Goal: Task Accomplishment & Management: Use online tool/utility

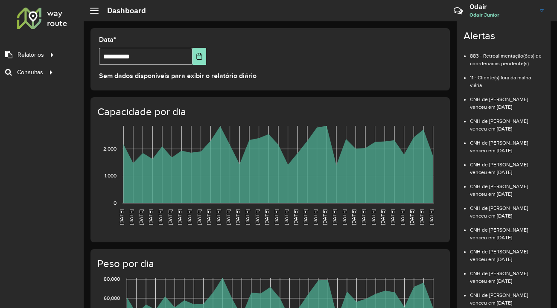
click at [338, 15] on hb-header "Dashboard Críticas? Dúvidas? Elogios? Sugestões? Entre em contato conosco! [PER…" at bounding box center [321, 10] width 474 height 21
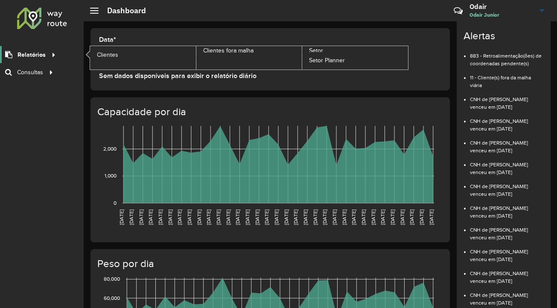
click at [42, 50] on span "Relatórios" at bounding box center [32, 54] width 28 height 9
click at [54, 55] on icon at bounding box center [52, 54] width 7 height 13
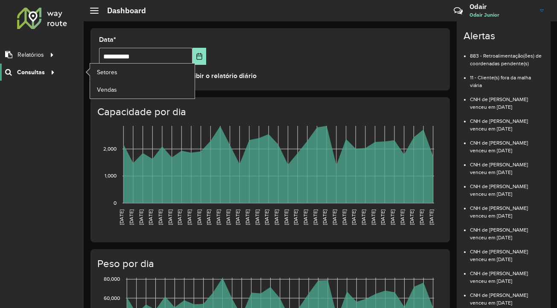
click at [52, 75] on icon at bounding box center [51, 71] width 7 height 13
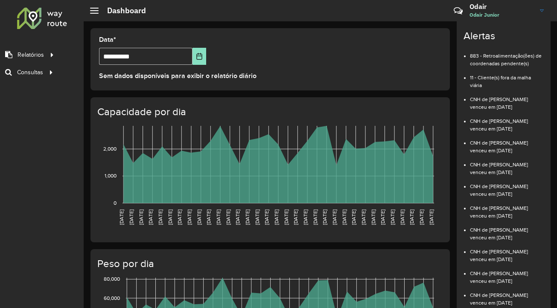
click at [64, 114] on div "Roteirizador AmbevTech Relatórios Clientes Clientes fora malha Setor Setor Plan…" at bounding box center [42, 154] width 84 height 308
drag, startPoint x: 46, startPoint y: 92, endPoint x: 30, endPoint y: 150, distance: 60.3
click at [30, 150] on div "Roteirizador AmbevTech Relatórios Clientes Clientes fora malha Setor Setor Plan…" at bounding box center [42, 154] width 84 height 308
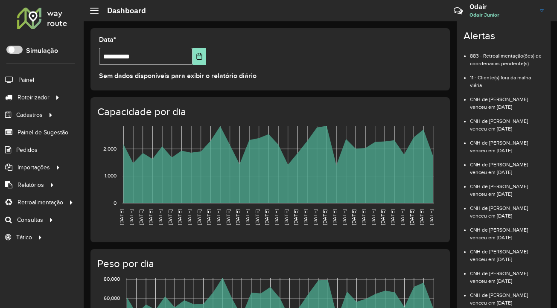
click at [321, 62] on formly-group "**********" at bounding box center [270, 54] width 353 height 35
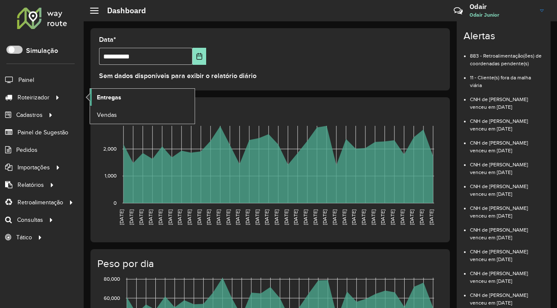
click at [106, 100] on span "Entregas" at bounding box center [109, 97] width 24 height 9
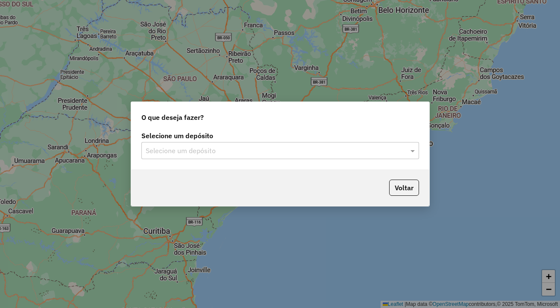
click at [322, 149] on input "text" at bounding box center [272, 151] width 252 height 10
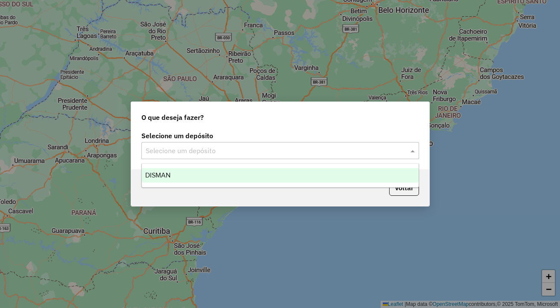
click at [288, 181] on div "DISMAN" at bounding box center [280, 175] width 277 height 15
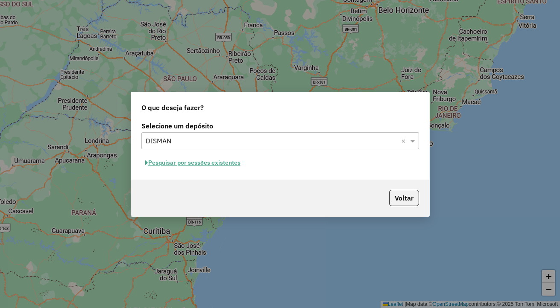
click at [171, 165] on button "Pesquisar por sessões existentes" at bounding box center [192, 162] width 103 height 13
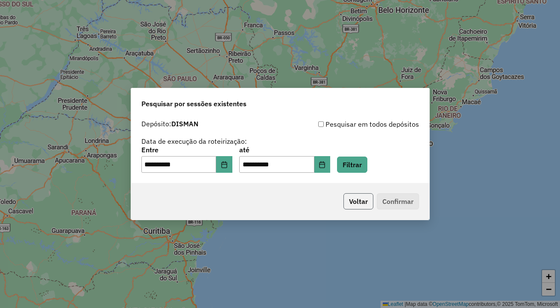
click at [372, 205] on button "Voltar" at bounding box center [358, 201] width 30 height 16
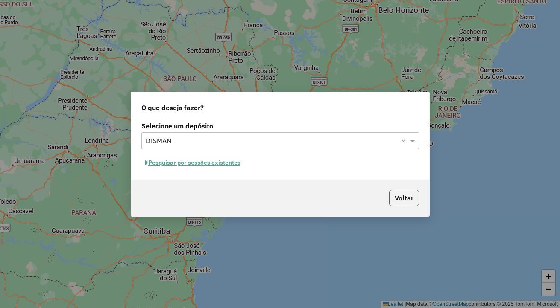
click at [396, 203] on button "Voltar" at bounding box center [404, 198] width 30 height 16
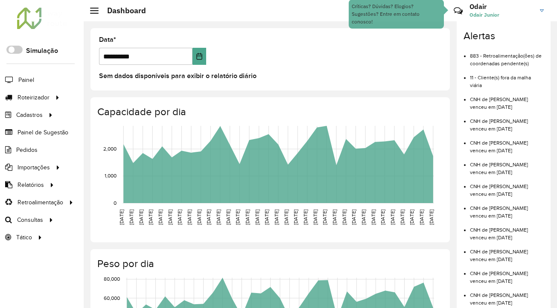
click at [546, 15] on link "Odair Odair Junior" at bounding box center [510, 11] width 81 height 22
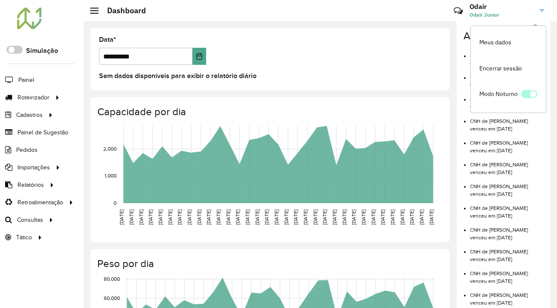
click at [529, 97] on span at bounding box center [529, 94] width 16 height 8
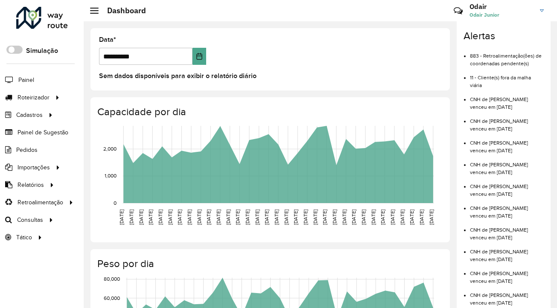
click at [545, 6] on link "Odair Odair Junior" at bounding box center [510, 11] width 81 height 22
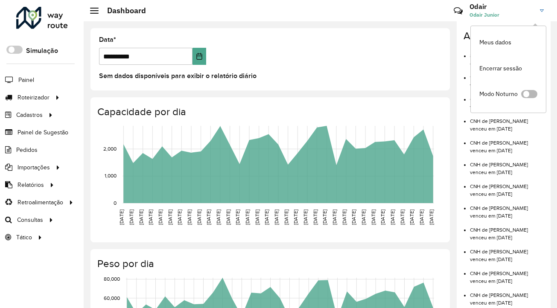
click at [529, 94] on span at bounding box center [529, 94] width 16 height 8
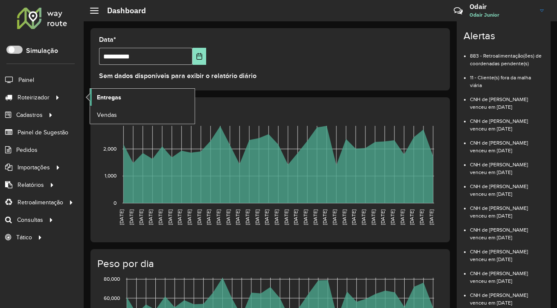
click at [102, 95] on span "Entregas" at bounding box center [109, 97] width 24 height 9
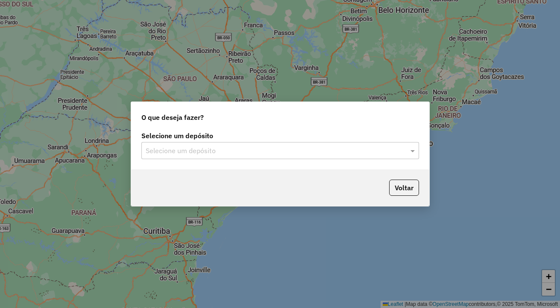
click at [210, 140] on label "Selecione um depósito" at bounding box center [280, 136] width 278 height 10
click at [210, 148] on input "text" at bounding box center [272, 151] width 252 height 10
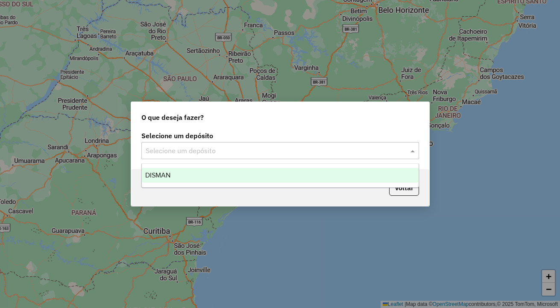
click at [207, 173] on div "DISMAN" at bounding box center [280, 175] width 277 height 15
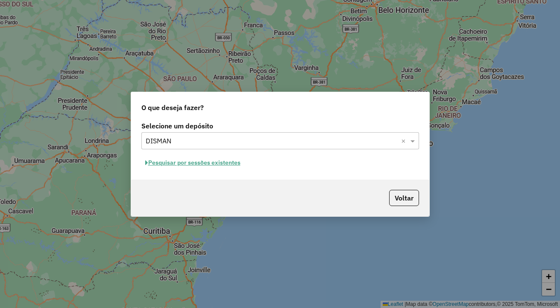
click at [245, 139] on input "text" at bounding box center [272, 141] width 252 height 10
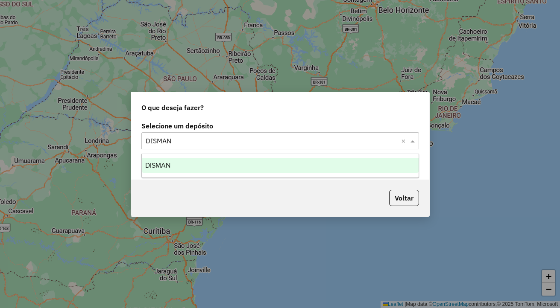
click at [258, 165] on div "DISMAN" at bounding box center [280, 165] width 277 height 15
click at [166, 143] on input "text" at bounding box center [272, 141] width 252 height 10
click at [163, 164] on span "DISMAN" at bounding box center [157, 165] width 25 height 7
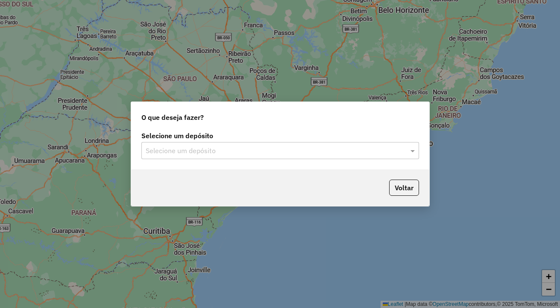
click at [278, 146] on input "text" at bounding box center [272, 151] width 252 height 10
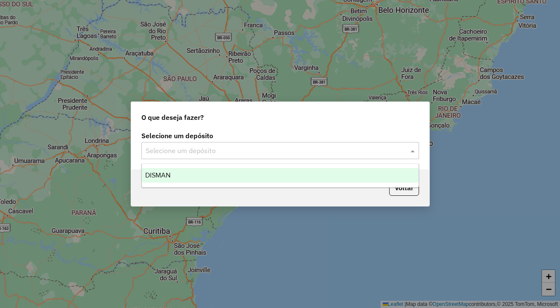
click at [250, 176] on div "DISMAN" at bounding box center [280, 175] width 277 height 15
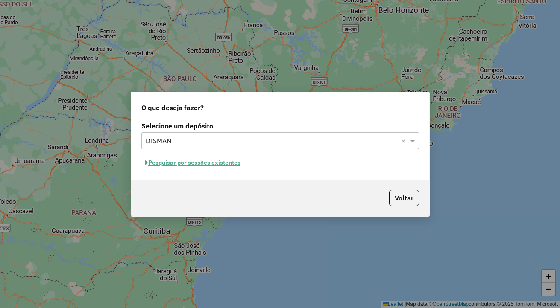
click at [239, 180] on div "Voltar" at bounding box center [280, 198] width 298 height 37
click at [399, 197] on button "Voltar" at bounding box center [404, 198] width 30 height 16
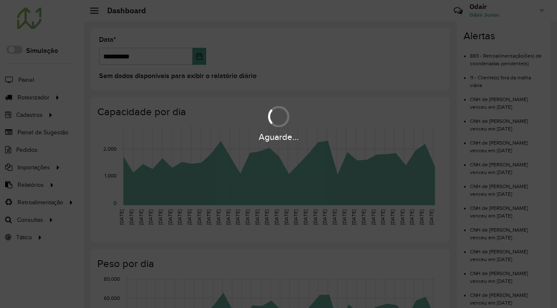
click at [44, 99] on div "Aguarde..." at bounding box center [278, 154] width 557 height 308
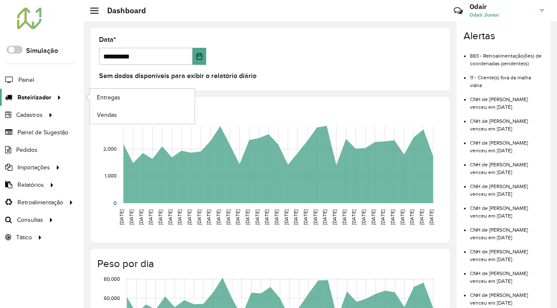
click at [54, 99] on icon at bounding box center [57, 97] width 7 height 13
click at [97, 95] on span "Entregas" at bounding box center [109, 97] width 24 height 9
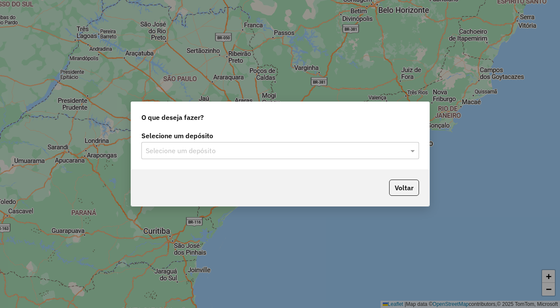
click at [325, 147] on input "text" at bounding box center [272, 151] width 252 height 10
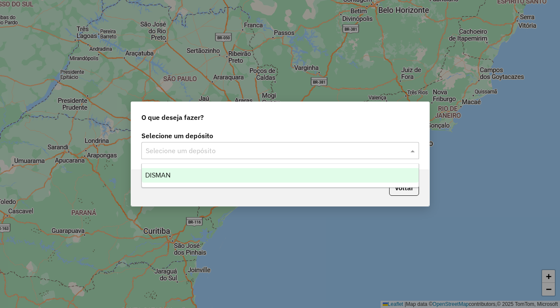
click at [233, 170] on div "DISMAN" at bounding box center [280, 175] width 277 height 15
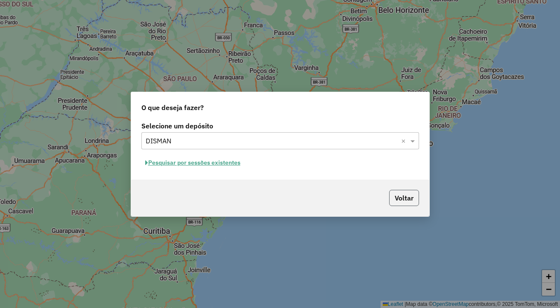
click at [406, 199] on button "Voltar" at bounding box center [404, 198] width 30 height 16
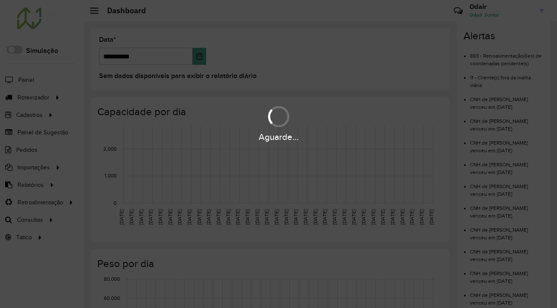
click at [530, 13] on div "Aguarde..." at bounding box center [278, 154] width 557 height 308
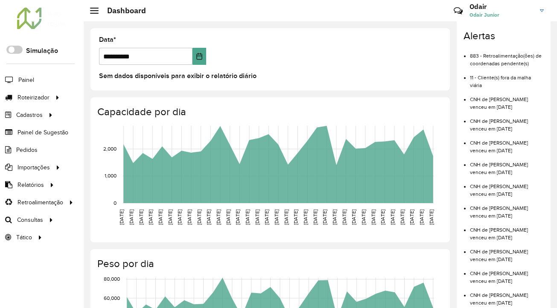
click at [540, 12] on img at bounding box center [542, 10] width 4 height 3
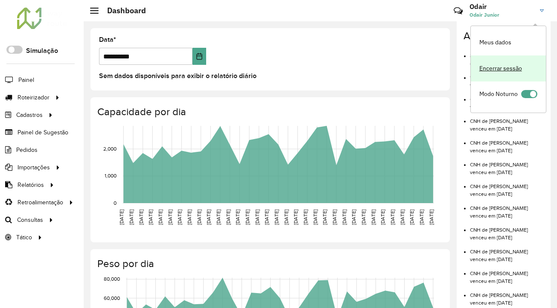
click at [509, 66] on link "Encerrar sessão" at bounding box center [508, 69] width 75 height 26
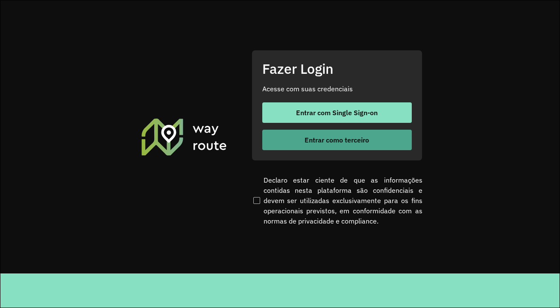
click at [344, 143] on span "Entrar como terceiro" at bounding box center [336, 140] width 64 height 7
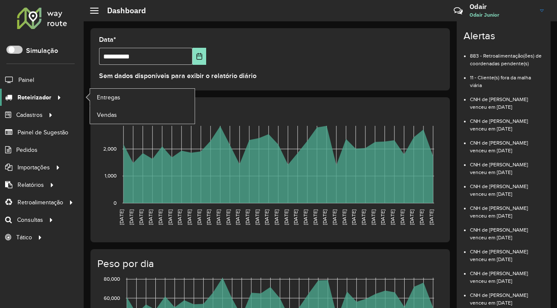
click at [47, 100] on span "Roteirizador" at bounding box center [35, 97] width 34 height 9
click at [103, 95] on span "Entregas" at bounding box center [109, 97] width 24 height 9
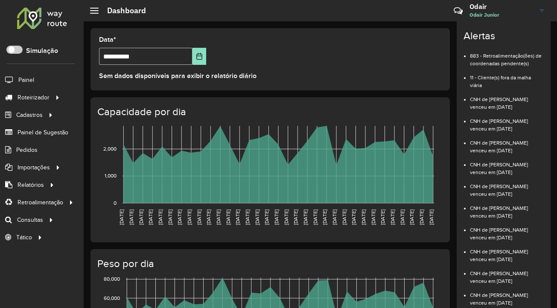
click at [478, 52] on li "883 - Retroalimentação(ões) de coordenadas pendente(s)" at bounding box center [507, 57] width 74 height 22
click at [501, 2] on link "Odair Odair Junior" at bounding box center [510, 11] width 81 height 22
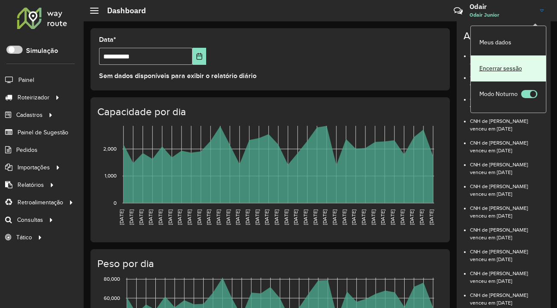
click at [514, 77] on link "Encerrar sessão" at bounding box center [508, 69] width 75 height 26
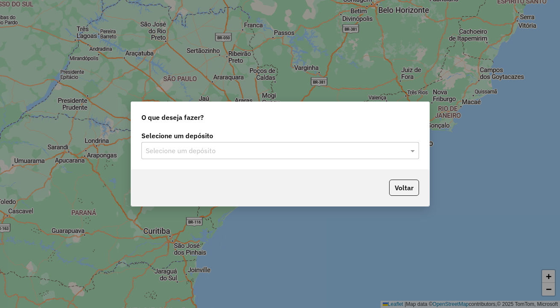
click at [253, 151] on input "text" at bounding box center [272, 151] width 252 height 10
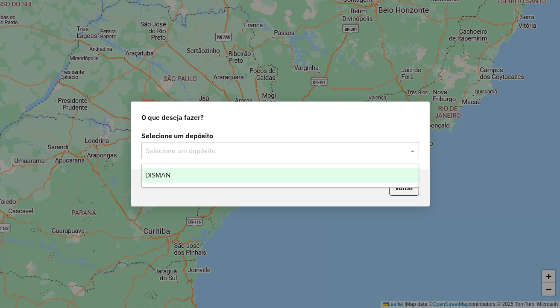
click at [233, 180] on div "DISMAN" at bounding box center [280, 175] width 277 height 15
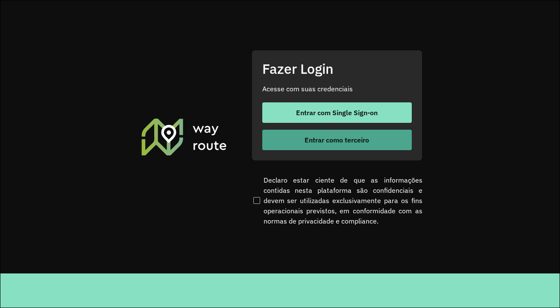
click at [356, 143] on span "Entrar como terceiro" at bounding box center [336, 140] width 64 height 7
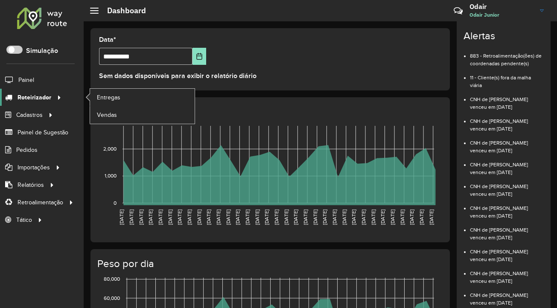
click at [46, 94] on span "Roteirizador" at bounding box center [35, 97] width 34 height 9
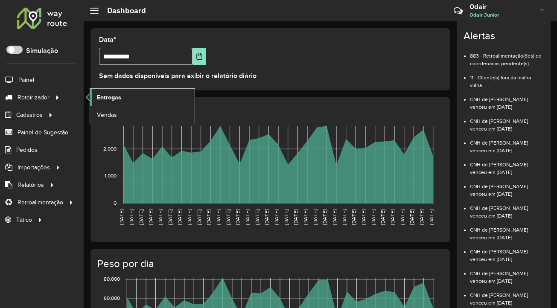
click at [99, 95] on span "Entregas" at bounding box center [109, 97] width 24 height 9
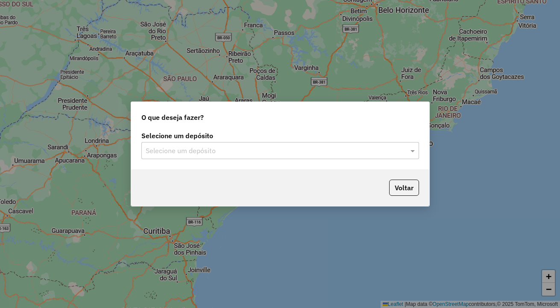
click at [229, 151] on input "text" at bounding box center [272, 151] width 252 height 10
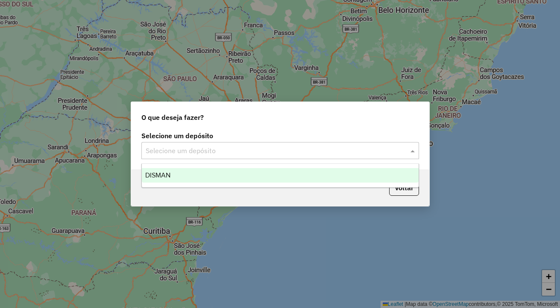
click at [218, 173] on div "DISMAN" at bounding box center [280, 175] width 277 height 15
